Goal: Transaction & Acquisition: Purchase product/service

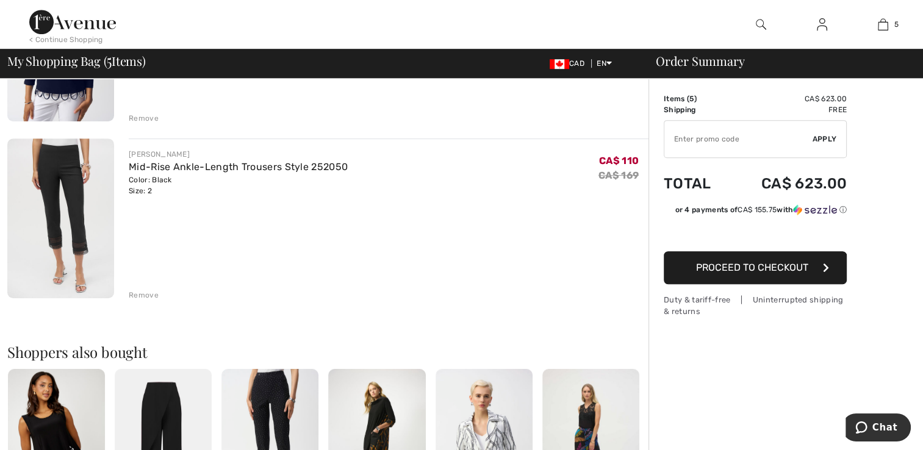
scroll to position [747, 0]
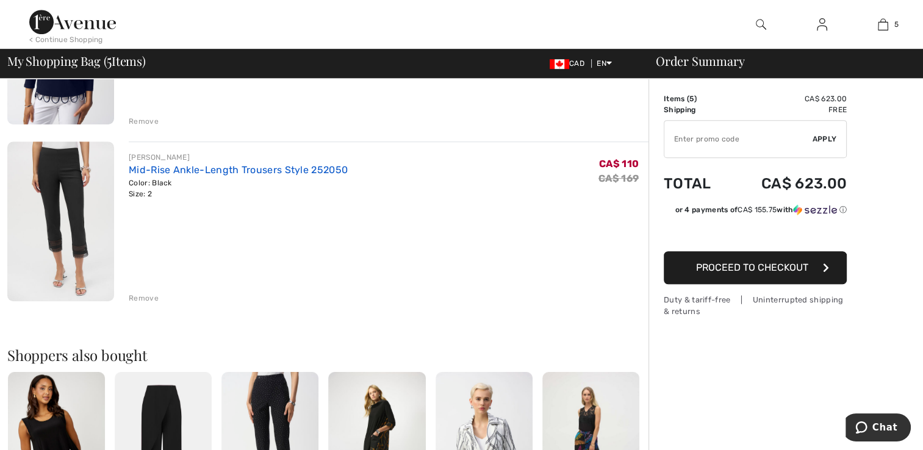
click at [139, 172] on link "Mid-Rise Ankle-Length Trousers Style 252050" at bounding box center [238, 170] width 219 height 12
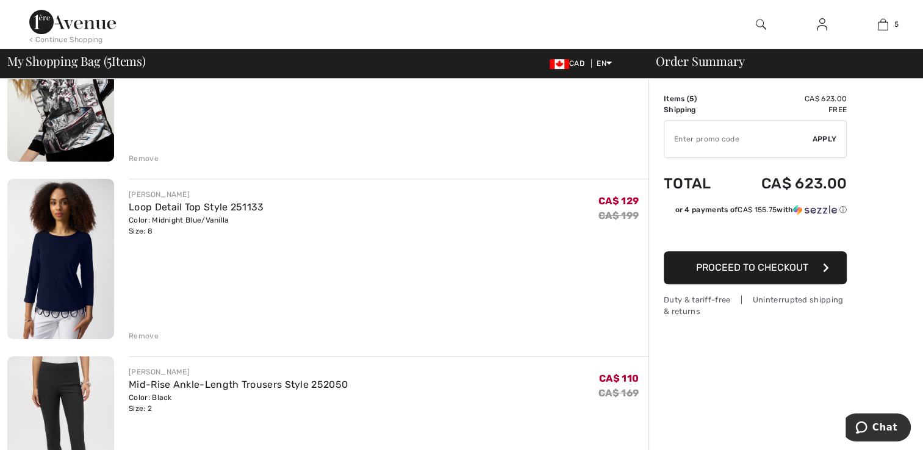
scroll to position [539, 0]
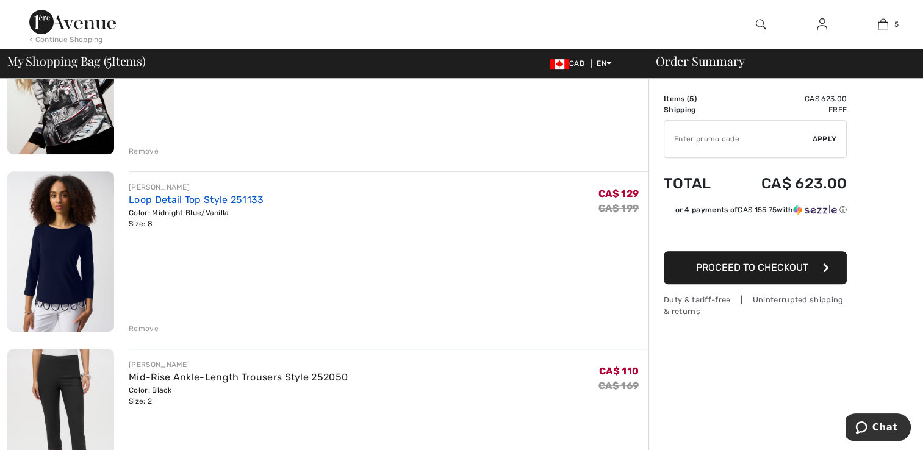
click at [154, 204] on link "Loop Detail Top Style 251133" at bounding box center [196, 200] width 135 height 12
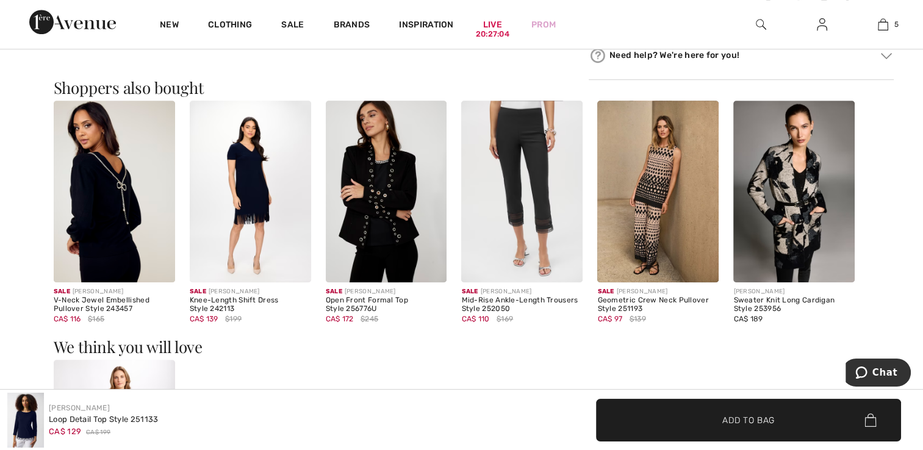
scroll to position [747, 0]
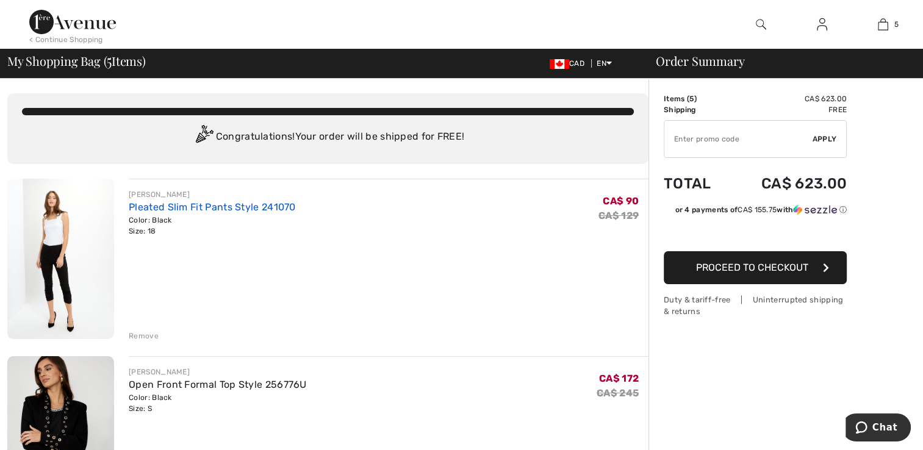
click at [148, 210] on link "Pleated Slim Fit Pants Style 241070" at bounding box center [212, 207] width 167 height 12
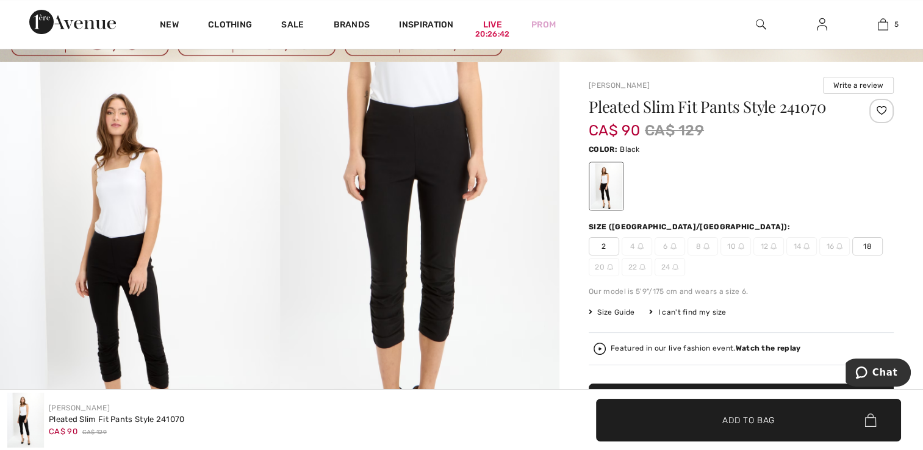
scroll to position [64, 0]
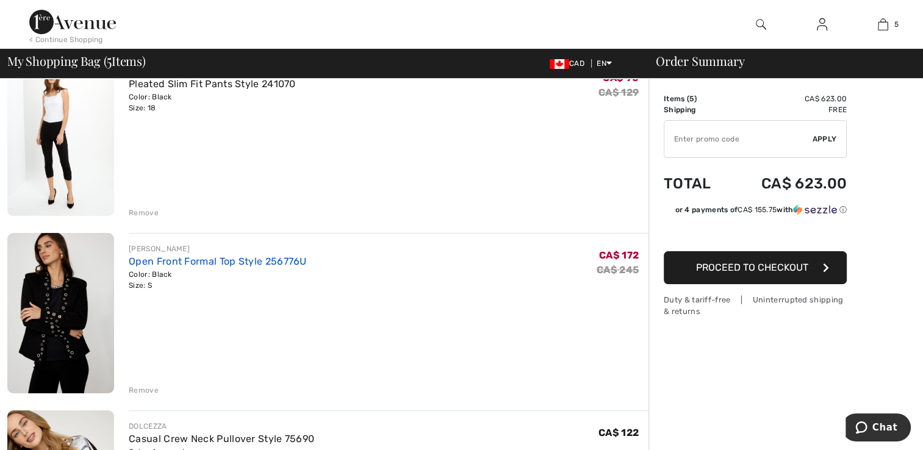
click at [142, 264] on link "Open Front Formal Top Style 256776U" at bounding box center [218, 262] width 178 height 12
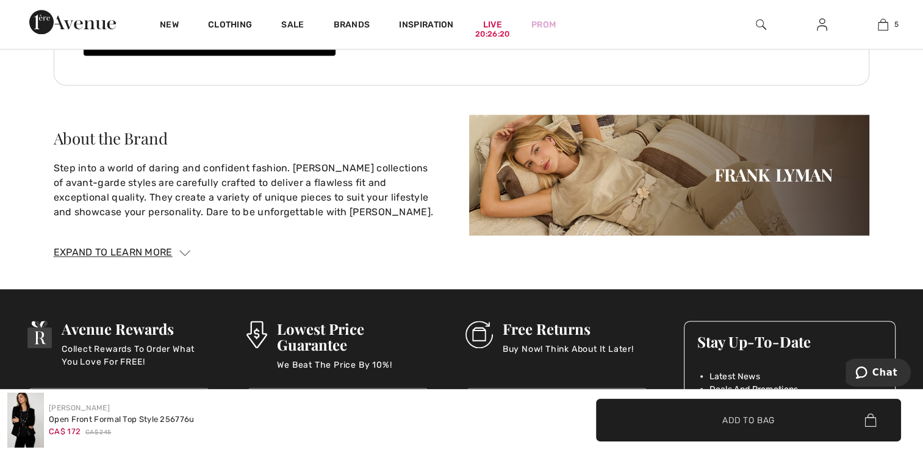
scroll to position [1671, 0]
